Goal: Use online tool/utility: Utilize a website feature to perform a specific function

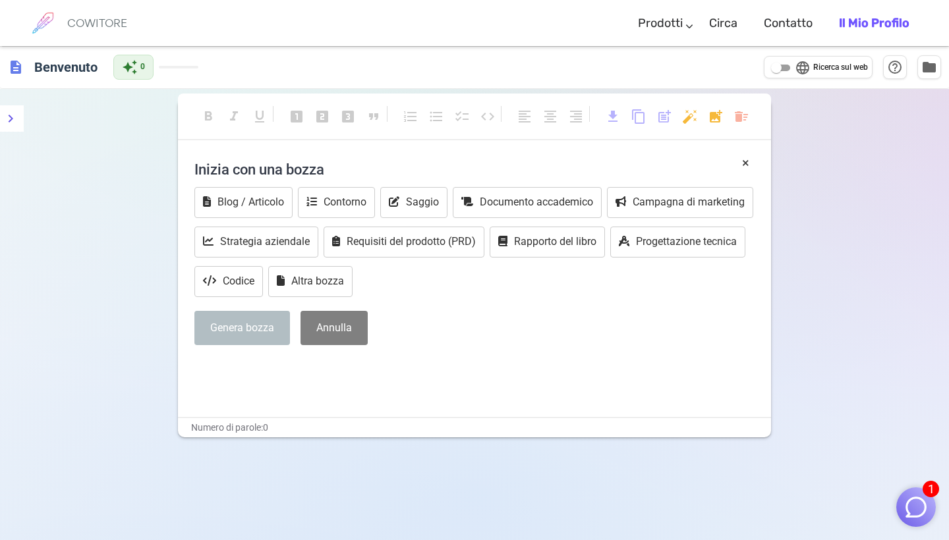
click at [260, 366] on p "﻿" at bounding box center [474, 369] width 560 height 19
click at [210, 369] on p "﻿" at bounding box center [474, 369] width 560 height 19
click at [486, 200] on button "Documento accademico" at bounding box center [527, 202] width 149 height 31
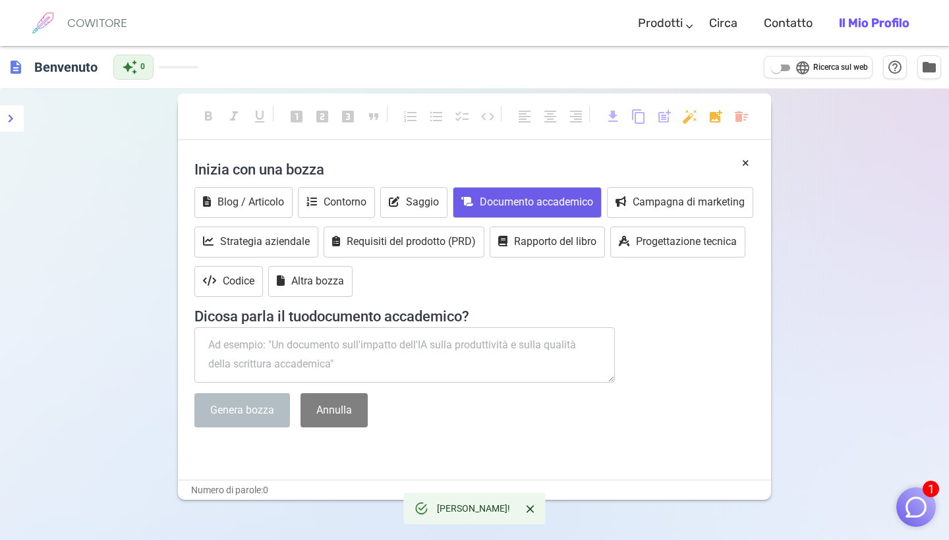
click at [235, 358] on textarea at bounding box center [404, 355] width 420 height 55
paste textarea "Lo ipsumdo “sitamet consecteturad” elitsedd eiu temporincididun utlaboreetdo ma…"
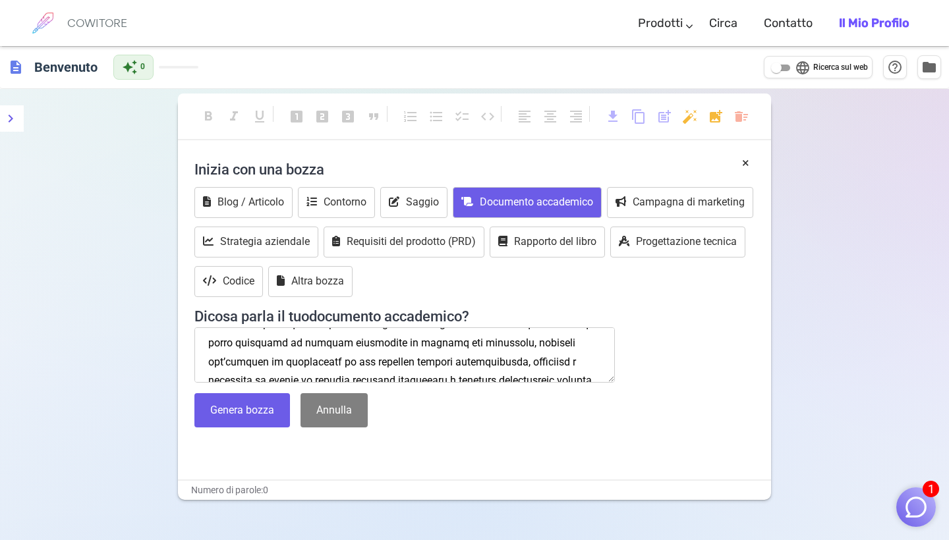
scroll to position [4188, 0]
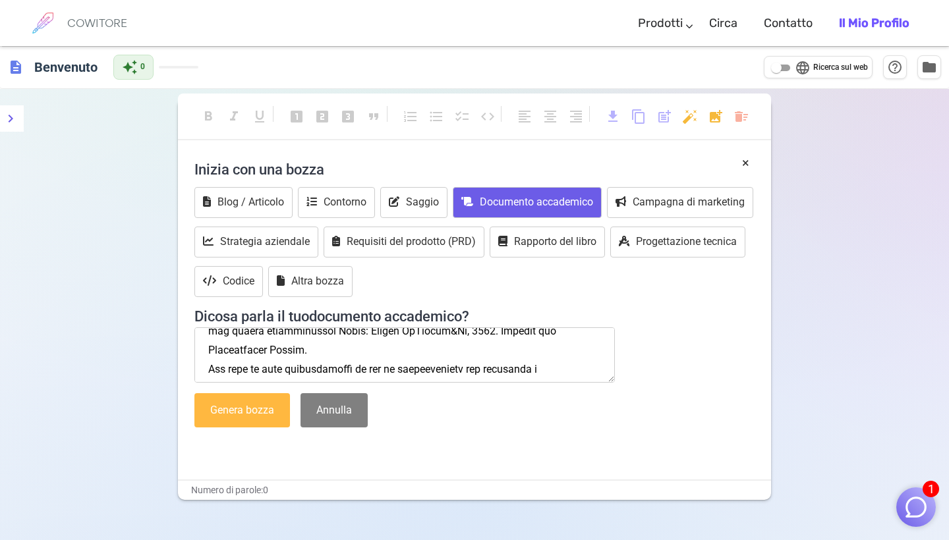
type textarea "Lo ipsumdo “sitamet consecteturad” elitsedd eiu temporincididun utlaboreetdo ma…"
click at [224, 410] on button "Genera bozza" at bounding box center [242, 410] width 96 height 35
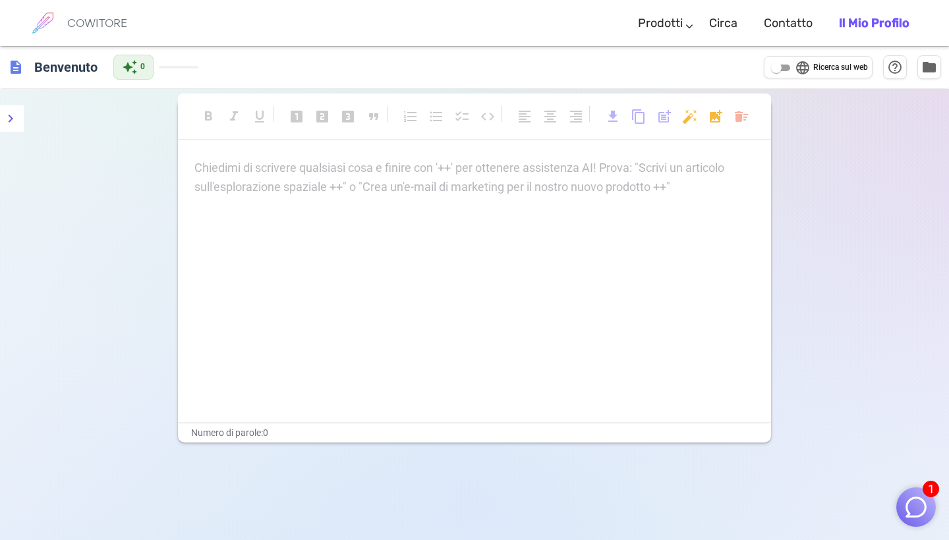
click at [447, 186] on div "Chiedimi di scrivere qualsiasi cosa e finire con '++' per ottenere assistenza A…" at bounding box center [474, 177] width 560 height 37
click at [779, 63] on input "language Ricerca sul web" at bounding box center [776, 68] width 47 height 16
checkbox input "true"
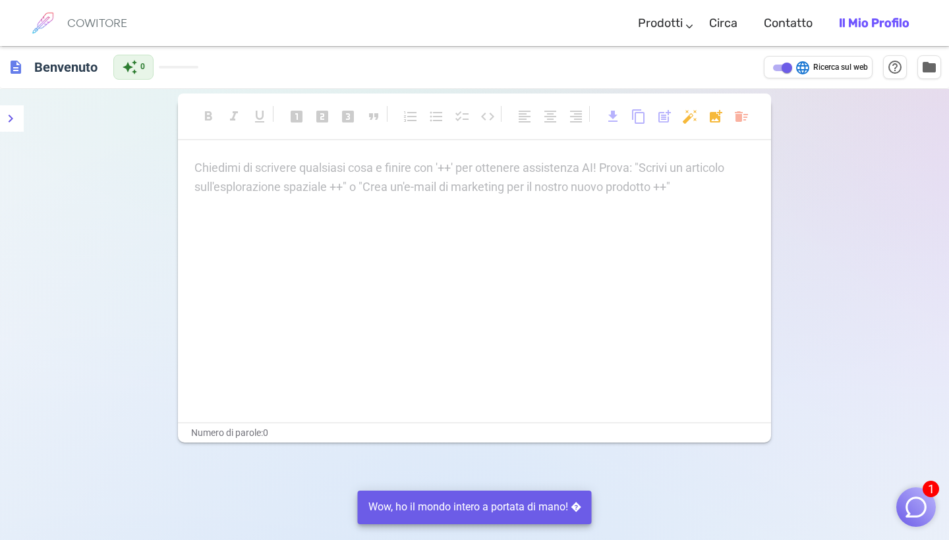
click at [238, 171] on p "Chiedimi di scrivere qualsiasi cosa e finire con '++' per ottenere assistenza A…" at bounding box center [474, 168] width 560 height 19
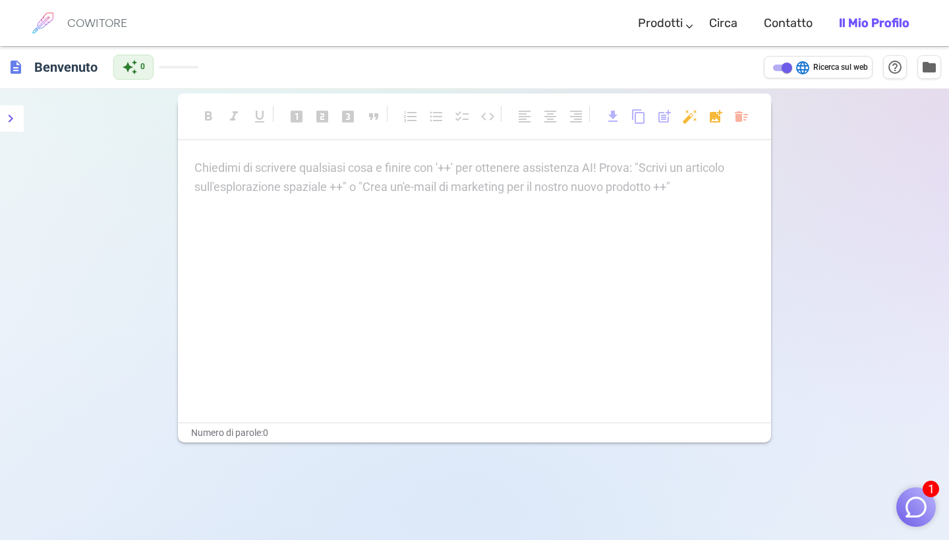
click at [202, 166] on p "Chiedimi di scrivere qualsiasi cosa e finire con '++' per ottenere assistenza A…" at bounding box center [474, 168] width 560 height 19
